Goal: Communication & Community: Answer question/provide support

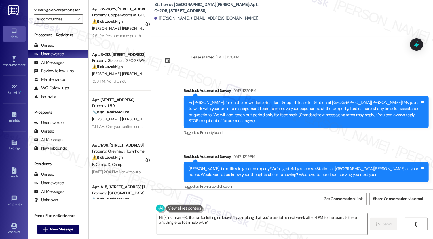
scroll to position [833, 0]
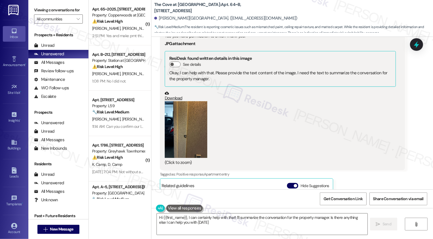
type textarea "Hi {{first_name}}, I can certainly help with that! I'll summarize the conversat…"
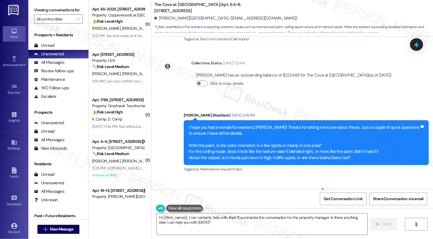
scroll to position [447, 0]
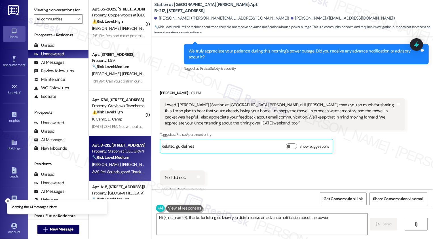
scroll to position [238, 0]
